Goal: Entertainment & Leisure: Consume media (video, audio)

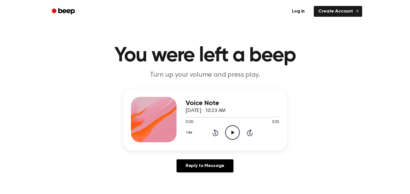
click at [235, 132] on icon "Play Audio" at bounding box center [232, 133] width 15 height 15
click at [234, 132] on icon "Pause Audio" at bounding box center [232, 133] width 15 height 15
click at [230, 132] on icon "Play Audio" at bounding box center [232, 133] width 15 height 15
click at [215, 134] on icon "Rewind 5 seconds" at bounding box center [215, 132] width 6 height 7
click at [234, 133] on icon at bounding box center [232, 133] width 3 height 4
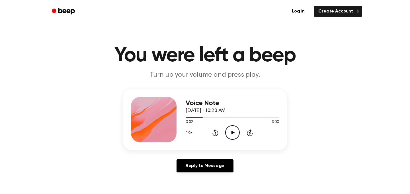
click at [233, 134] on icon "Play Audio" at bounding box center [232, 133] width 15 height 15
click at [230, 134] on icon "Pause Audio" at bounding box center [232, 133] width 15 height 15
click at [231, 136] on icon "Play Audio" at bounding box center [232, 133] width 15 height 15
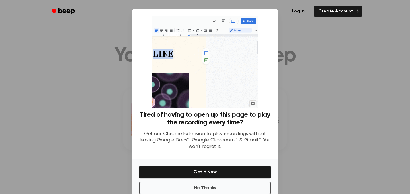
click at [297, 56] on div at bounding box center [205, 97] width 410 height 194
click at [204, 190] on button "No Thanks" at bounding box center [205, 188] width 132 height 13
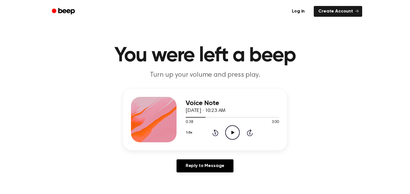
click at [233, 135] on icon "Play Audio" at bounding box center [232, 133] width 15 height 15
click at [233, 135] on icon at bounding box center [232, 133] width 3 height 4
click at [231, 131] on icon "Play Audio" at bounding box center [232, 133] width 15 height 15
click at [231, 131] on icon "Pause Audio" at bounding box center [232, 133] width 15 height 15
click at [232, 132] on icon at bounding box center [232, 133] width 3 height 4
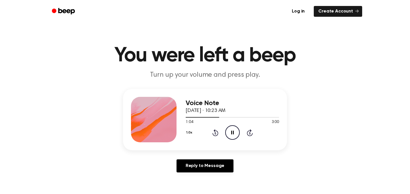
click at [232, 132] on icon at bounding box center [232, 133] width 3 height 4
click at [236, 134] on icon "Play Audio" at bounding box center [232, 133] width 15 height 15
click at [236, 134] on icon "Pause Audio" at bounding box center [232, 133] width 15 height 15
click at [232, 133] on icon at bounding box center [232, 133] width 3 height 4
click at [234, 133] on icon at bounding box center [232, 133] width 3 height 4
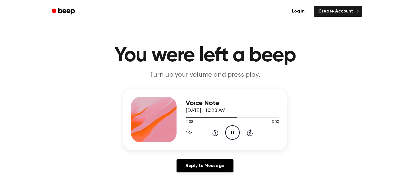
click at [234, 133] on icon at bounding box center [232, 133] width 3 height 4
click at [230, 132] on icon "Play Audio" at bounding box center [232, 133] width 15 height 15
click at [234, 136] on icon "Pause Audio" at bounding box center [232, 133] width 15 height 15
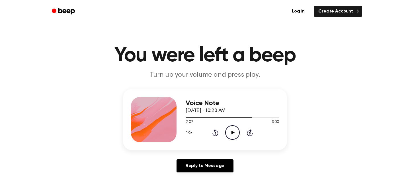
click at [234, 128] on icon "Play Audio" at bounding box center [232, 133] width 15 height 15
click at [232, 134] on icon "Pause Audio" at bounding box center [232, 133] width 15 height 15
click at [233, 134] on icon "Play Audio" at bounding box center [232, 133] width 15 height 15
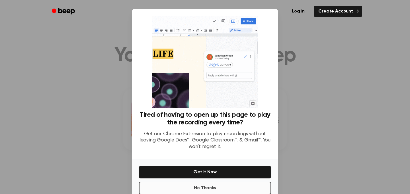
click at [215, 187] on button "No Thanks" at bounding box center [205, 188] width 132 height 13
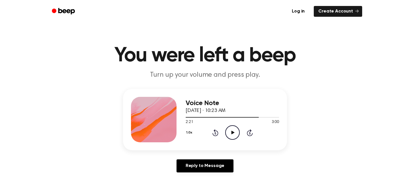
click at [229, 135] on icon "Play Audio" at bounding box center [232, 133] width 15 height 15
click at [229, 135] on icon "Pause Audio" at bounding box center [232, 133] width 15 height 15
click at [229, 135] on icon "Play Audio" at bounding box center [232, 133] width 15 height 15
click at [233, 136] on icon "Pause Audio" at bounding box center [232, 133] width 15 height 15
click at [233, 137] on icon "Play Audio" at bounding box center [232, 133] width 15 height 15
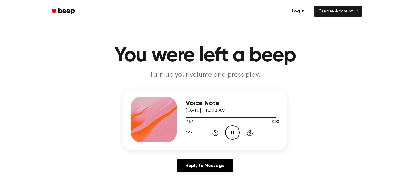
click at [233, 137] on icon "Pause Audio" at bounding box center [232, 133] width 15 height 15
click at [233, 136] on icon "Play Audio" at bounding box center [232, 133] width 15 height 15
click at [235, 137] on icon "Play Audio" at bounding box center [232, 133] width 15 height 15
click at [235, 137] on icon "Pause Audio" at bounding box center [232, 133] width 15 height 15
click at [152, 0] on div "Log in Create Account" at bounding box center [205, 11] width 314 height 23
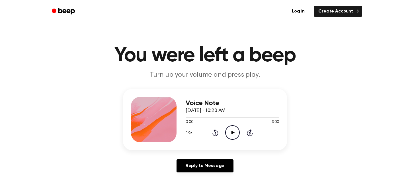
click at [227, 134] on icon "Play Audio" at bounding box center [232, 133] width 15 height 15
click at [228, 134] on icon "Pause Audio" at bounding box center [232, 133] width 15 height 15
click at [234, 130] on icon "Play Audio" at bounding box center [232, 133] width 15 height 15
